Goal: Browse casually: Explore the website without a specific task or goal

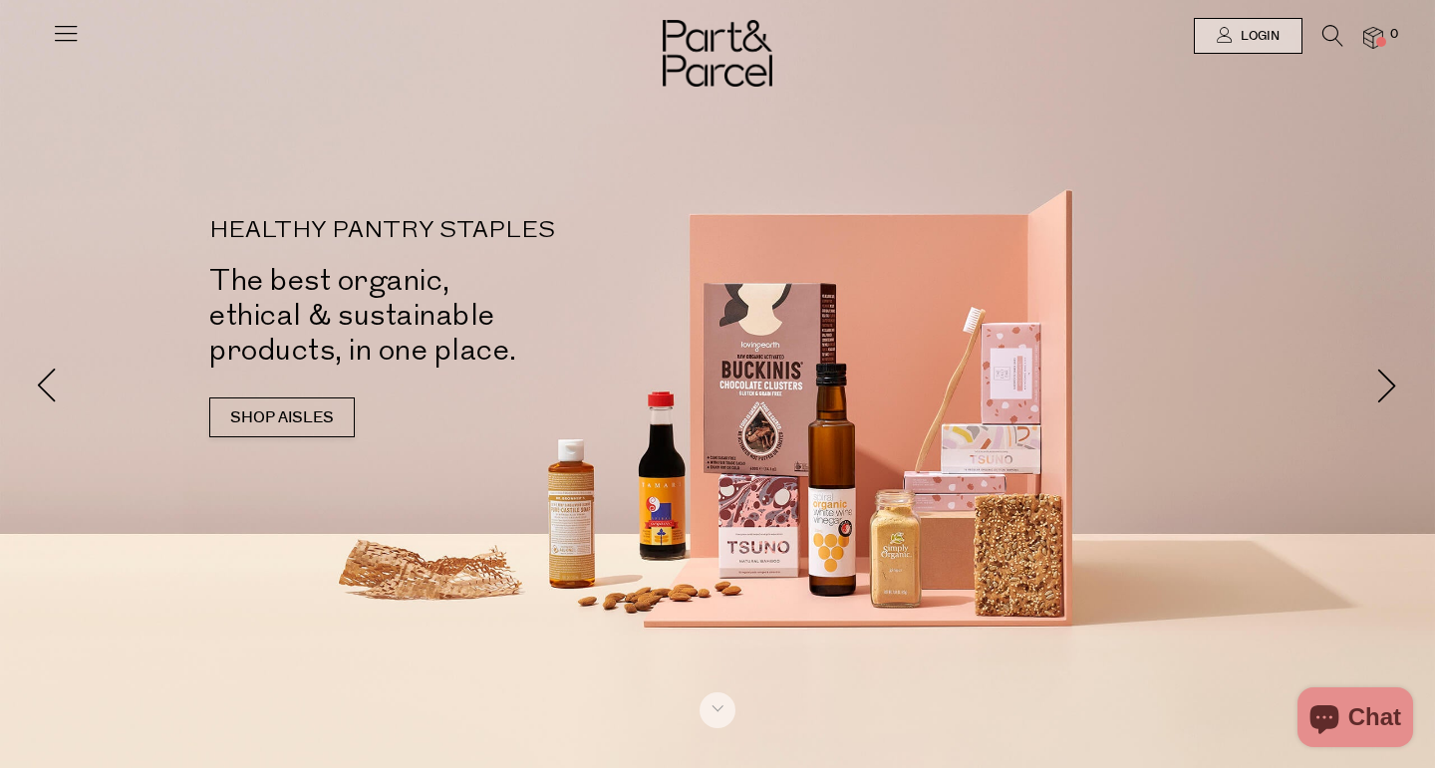
click at [69, 37] on icon at bounding box center [66, 33] width 28 height 28
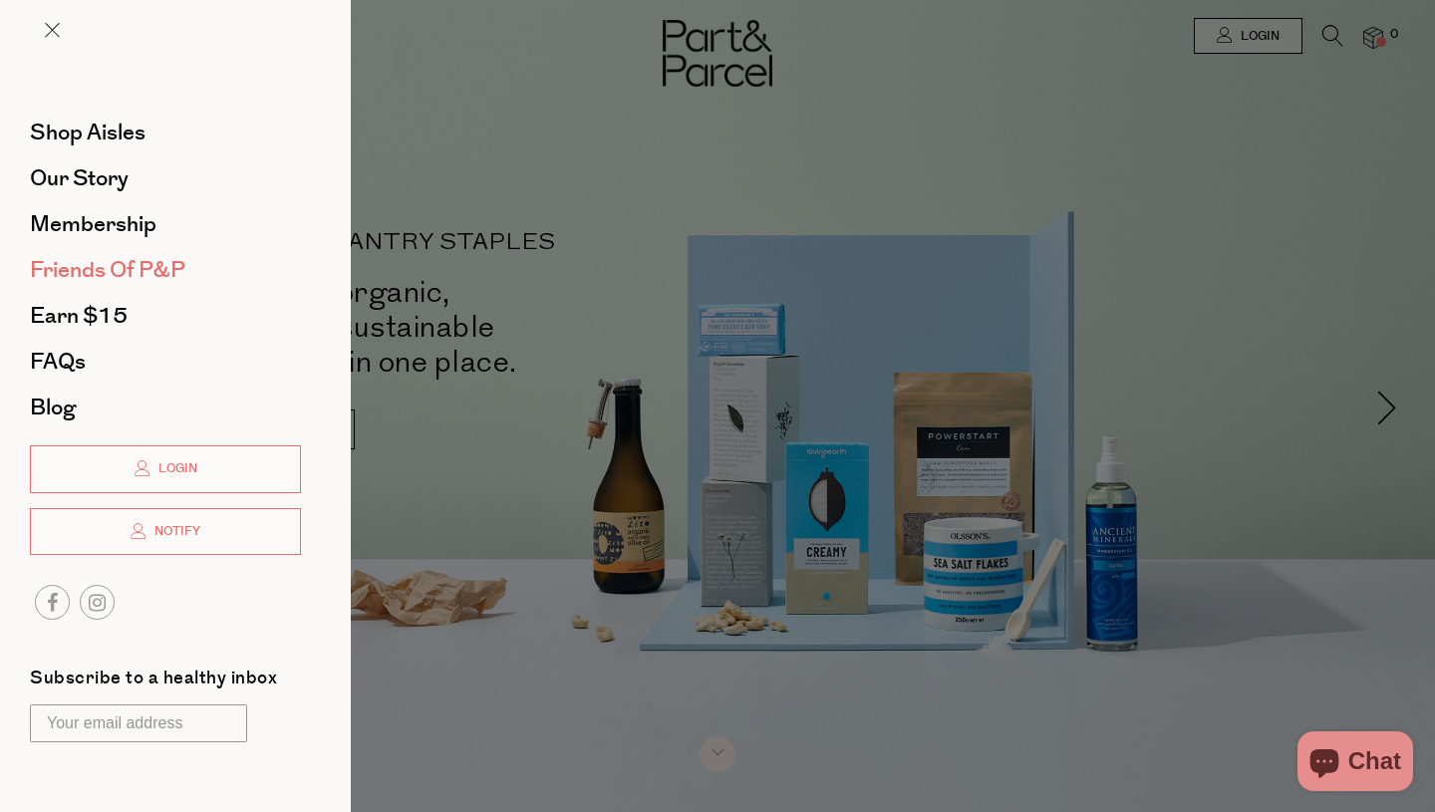
click at [97, 265] on span "Friends of P&P" at bounding box center [107, 270] width 155 height 32
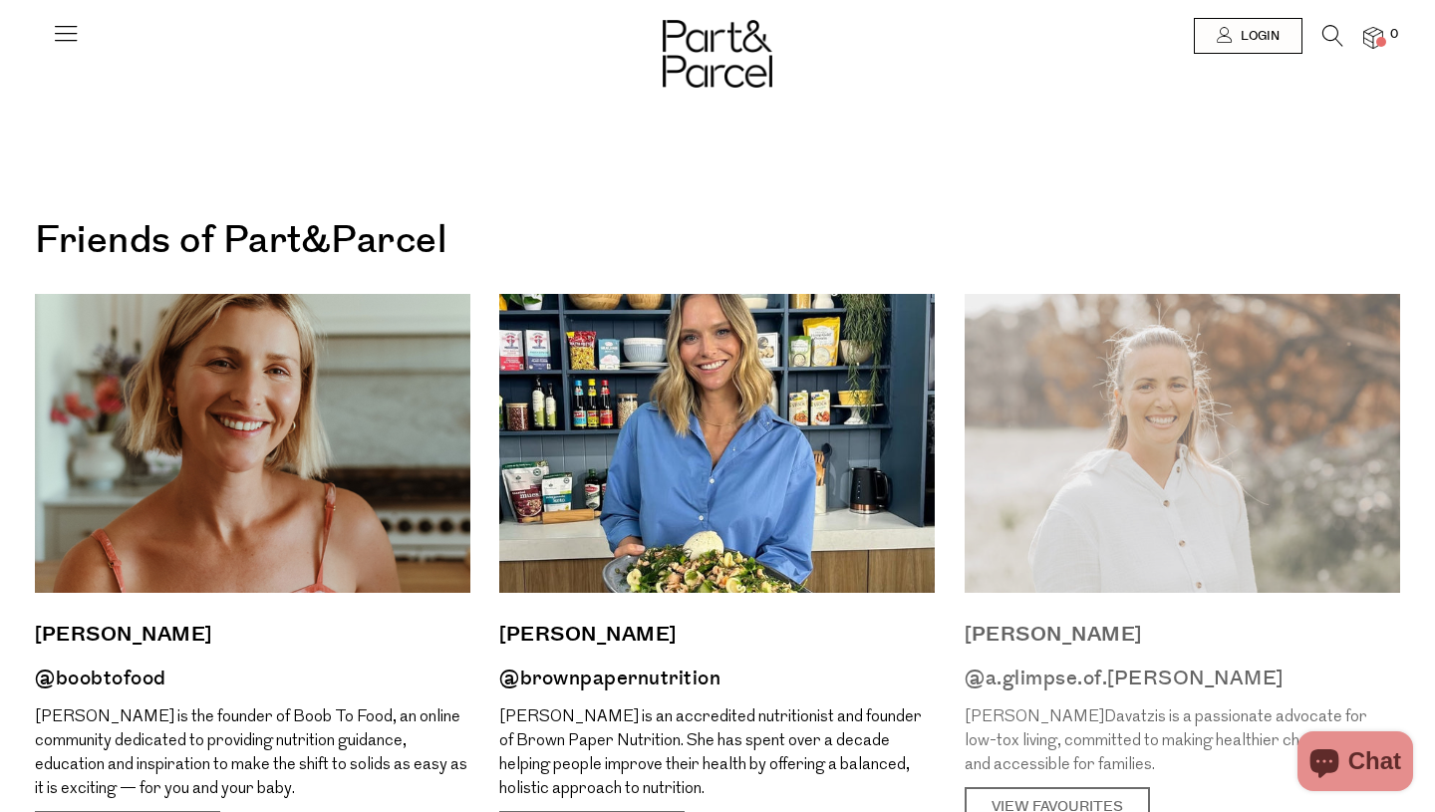
click at [1172, 409] on img at bounding box center [1182, 443] width 435 height 299
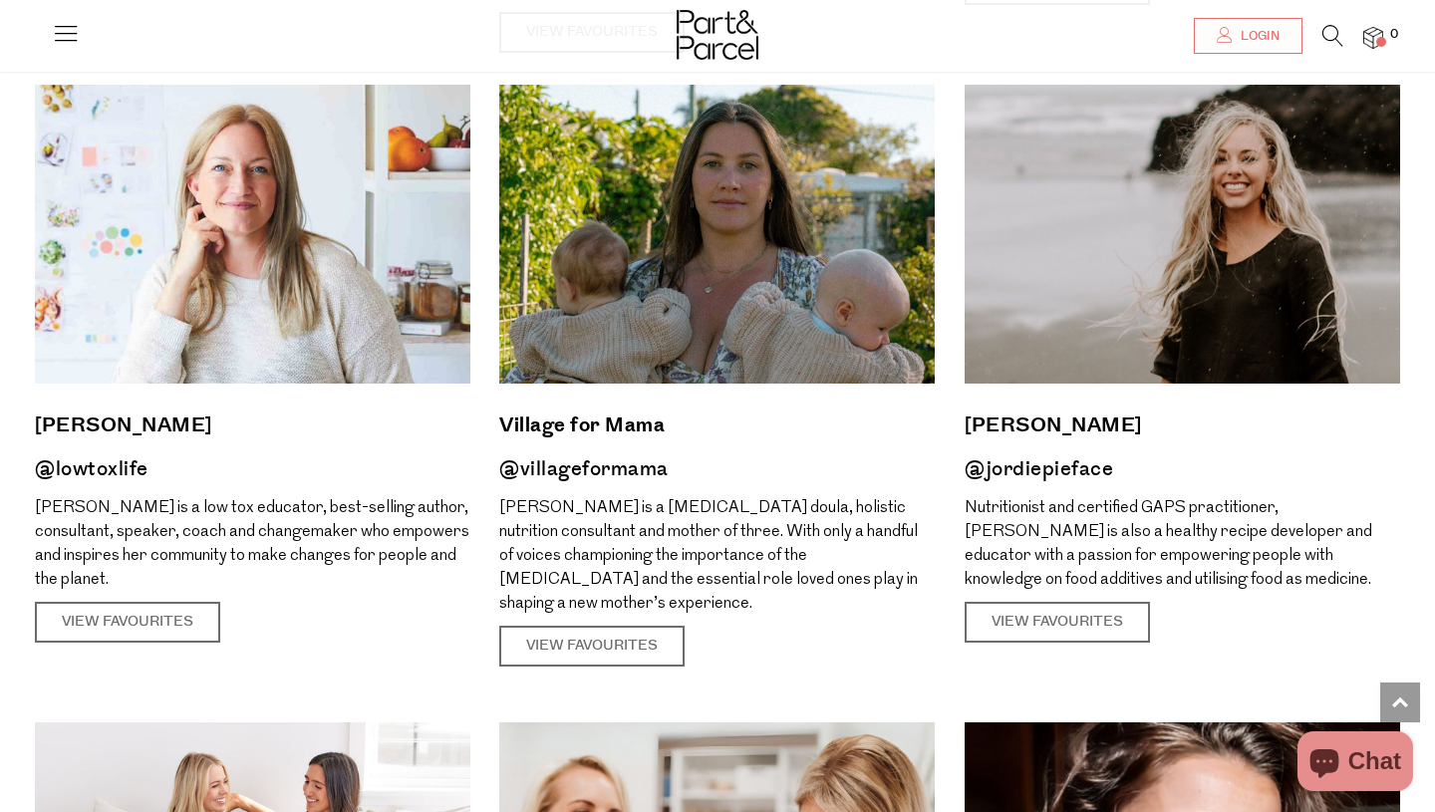
scroll to position [1432, 0]
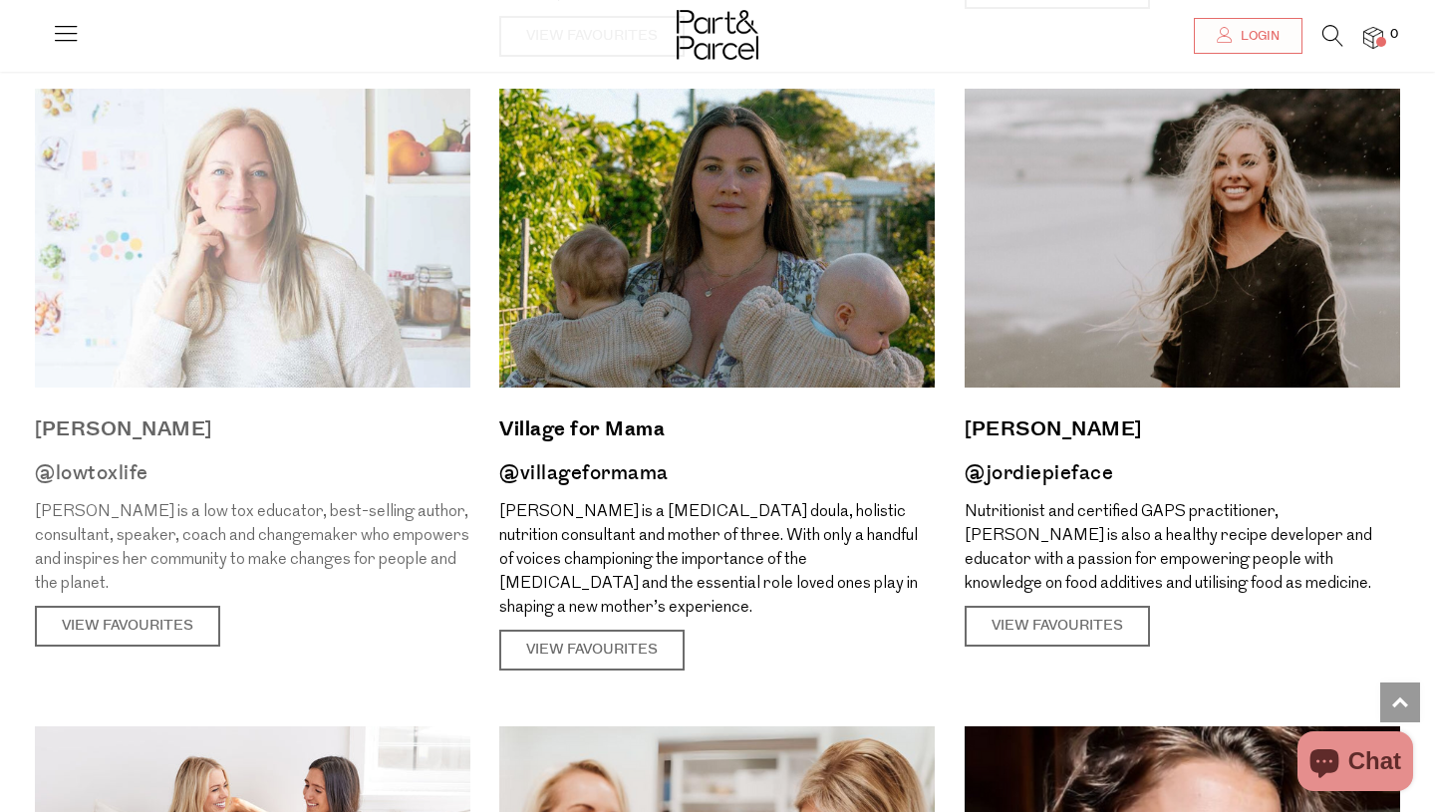
click at [208, 264] on img at bounding box center [252, 238] width 435 height 299
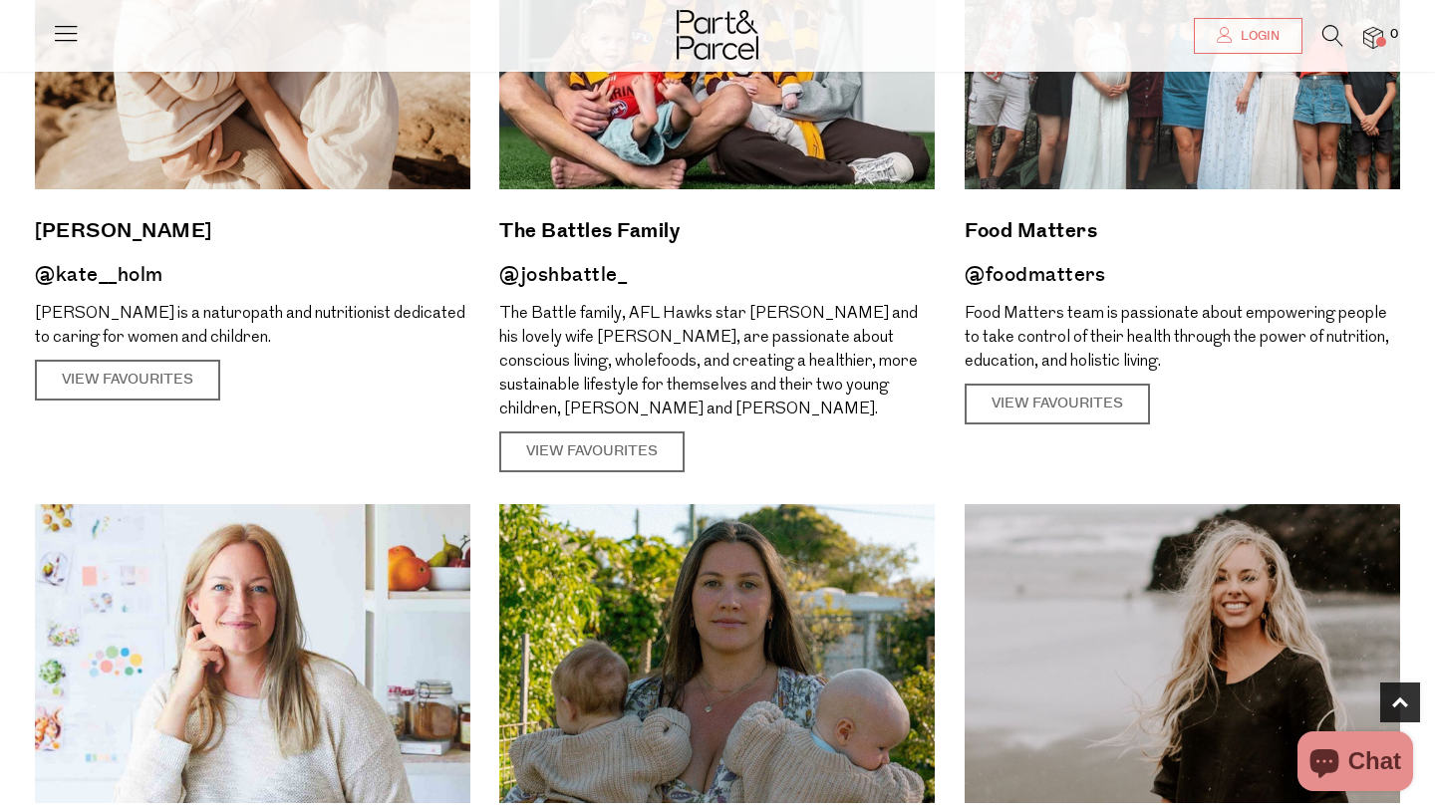
scroll to position [1356, 0]
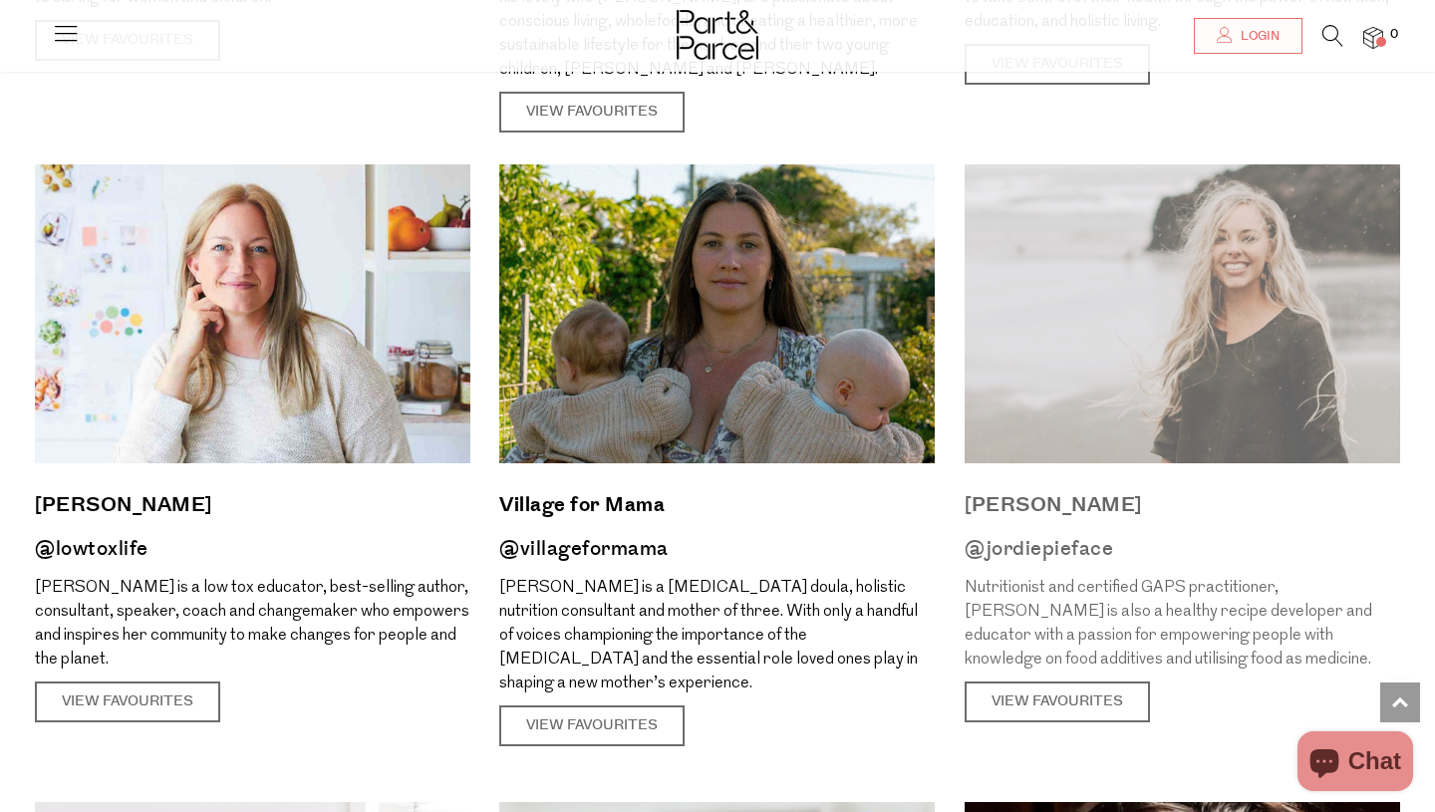
click at [1251, 353] on img at bounding box center [1182, 313] width 435 height 299
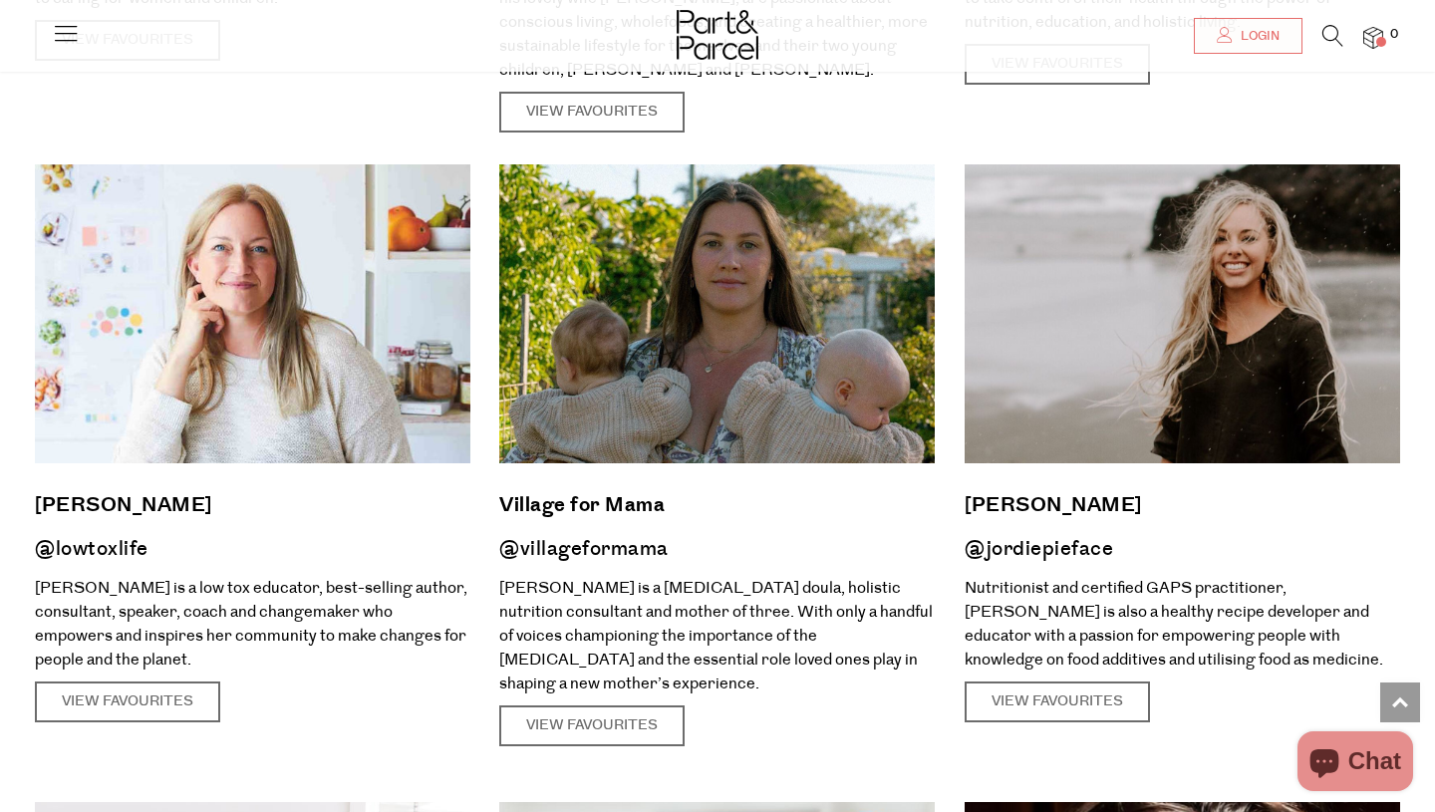
scroll to position [1359, 0]
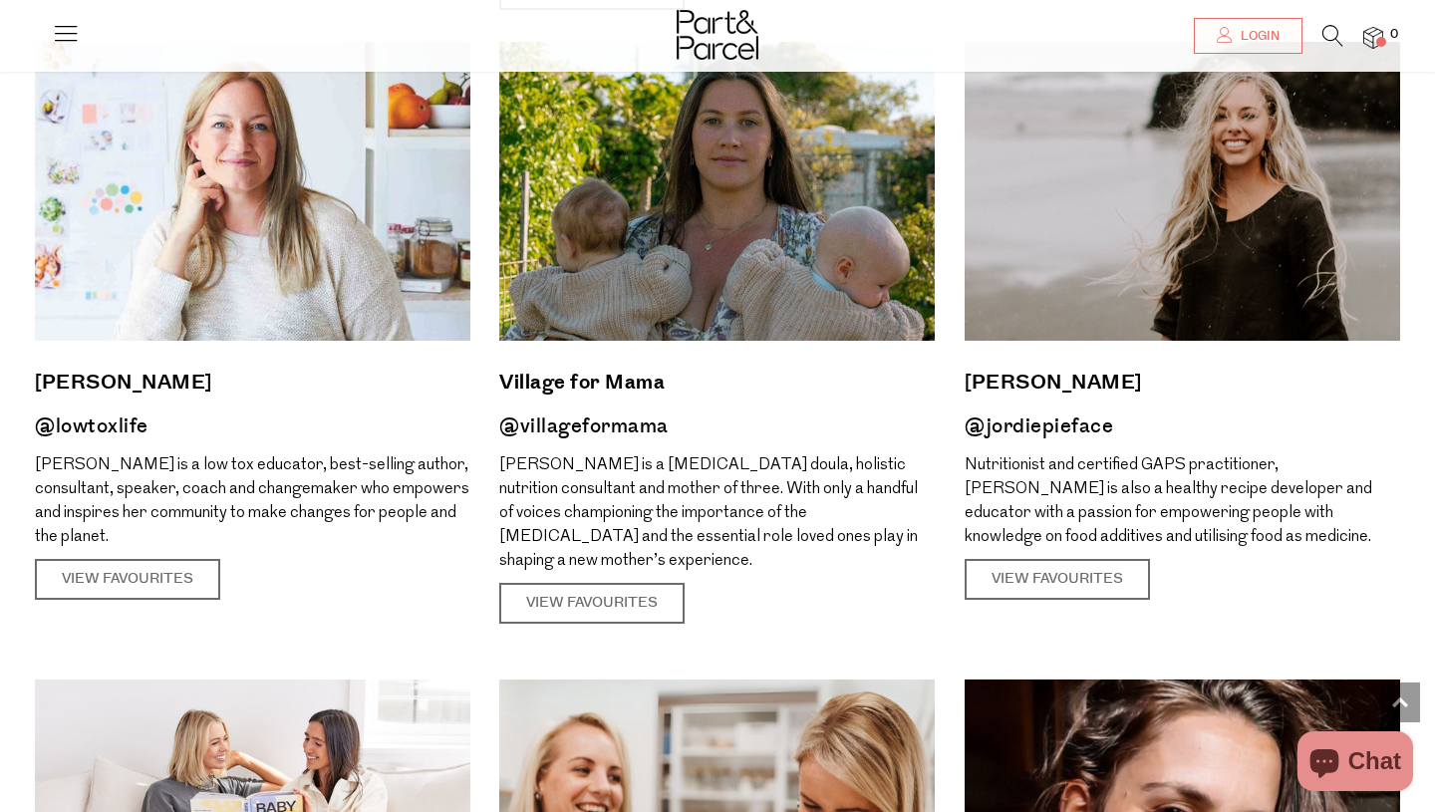
scroll to position [2036, 0]
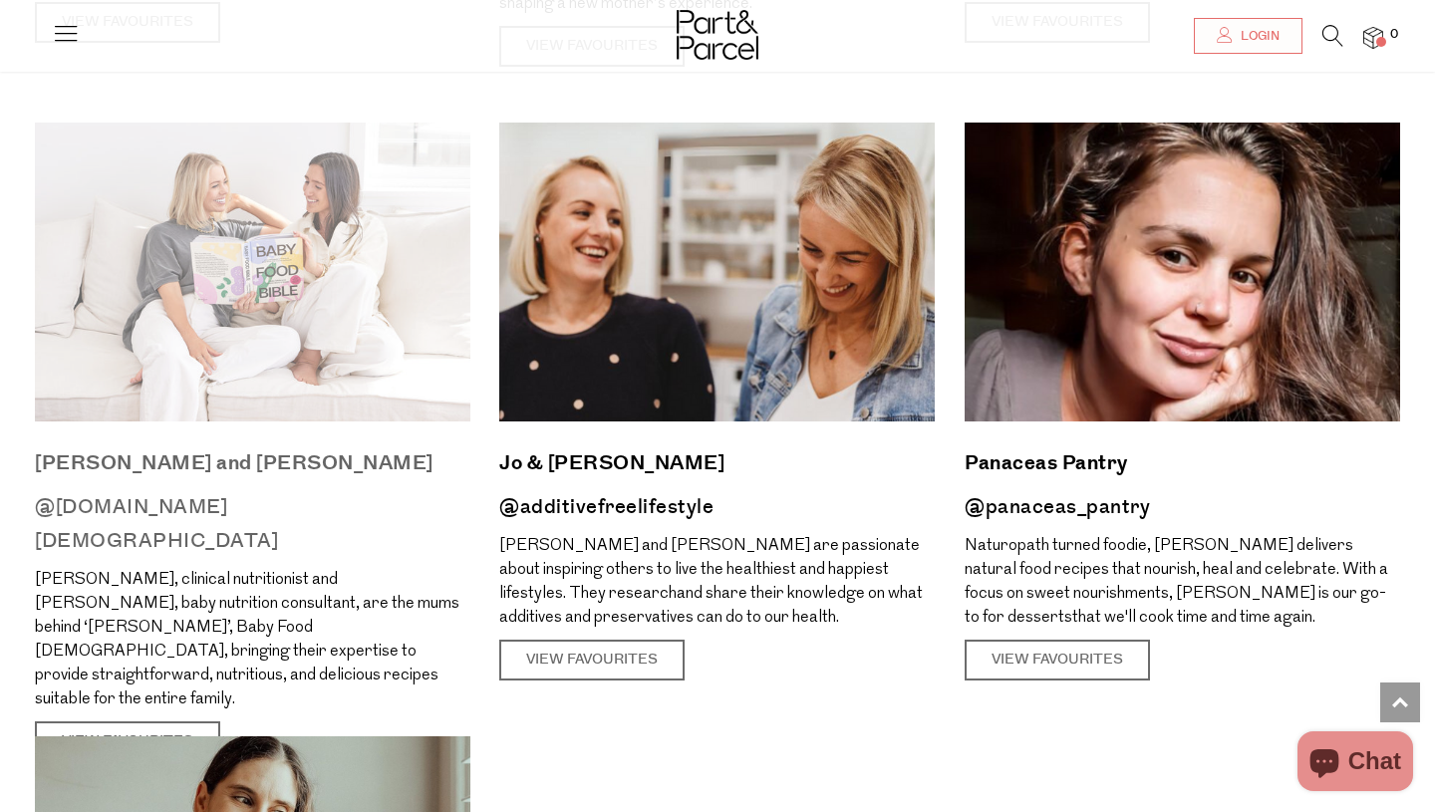
click at [304, 235] on img at bounding box center [252, 272] width 435 height 299
